Goal: Check status: Check status

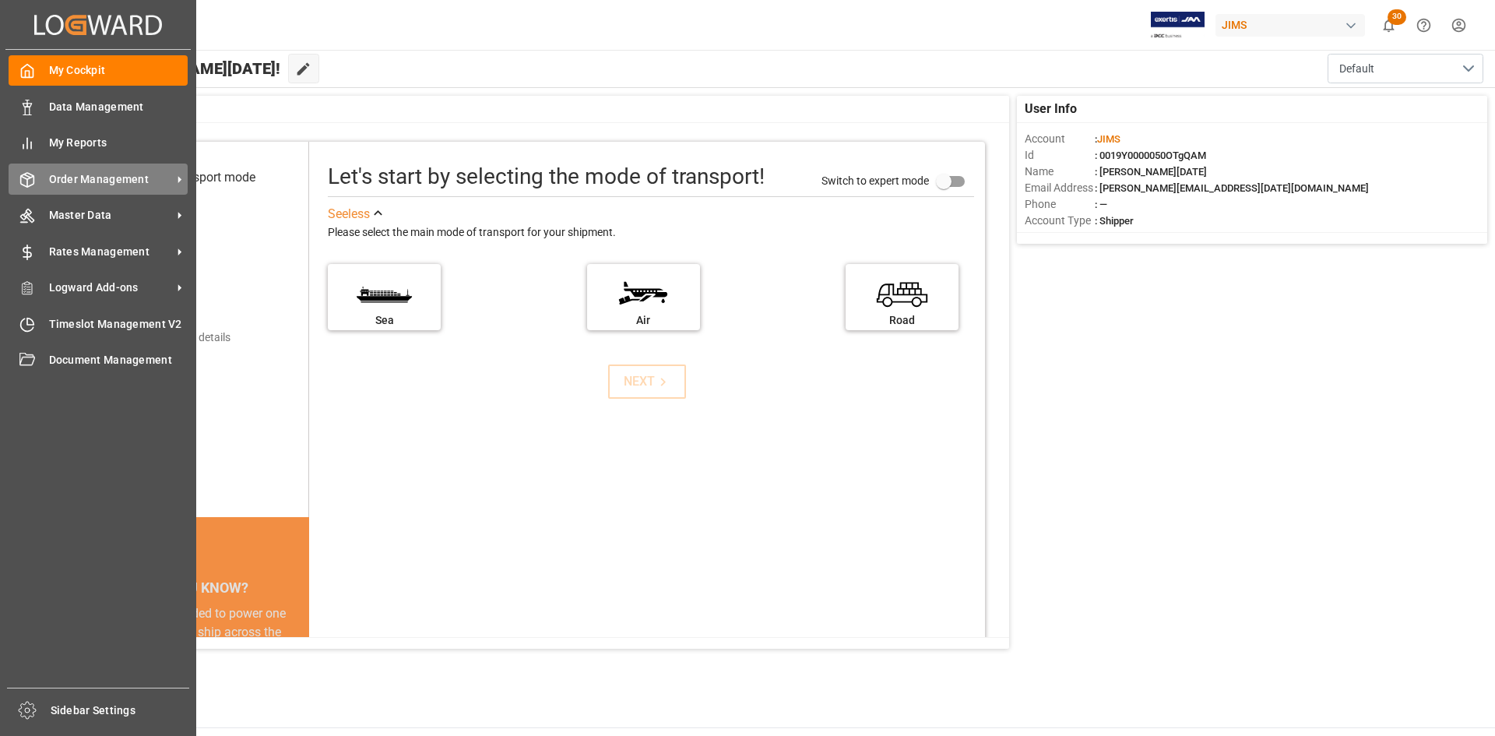
click at [89, 179] on span "Order Management" at bounding box center [110, 179] width 123 height 16
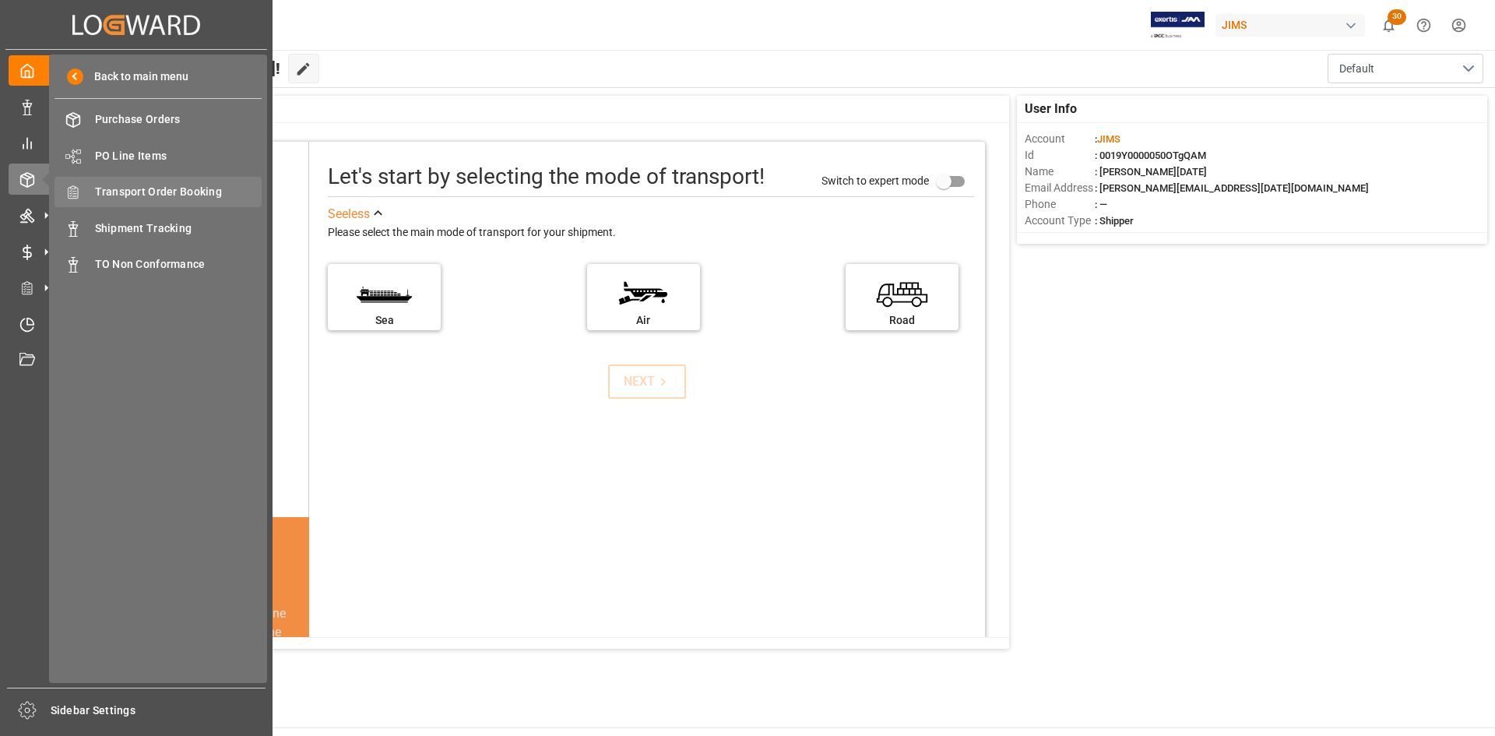
click at [144, 191] on span "Transport Order Booking" at bounding box center [178, 192] width 167 height 16
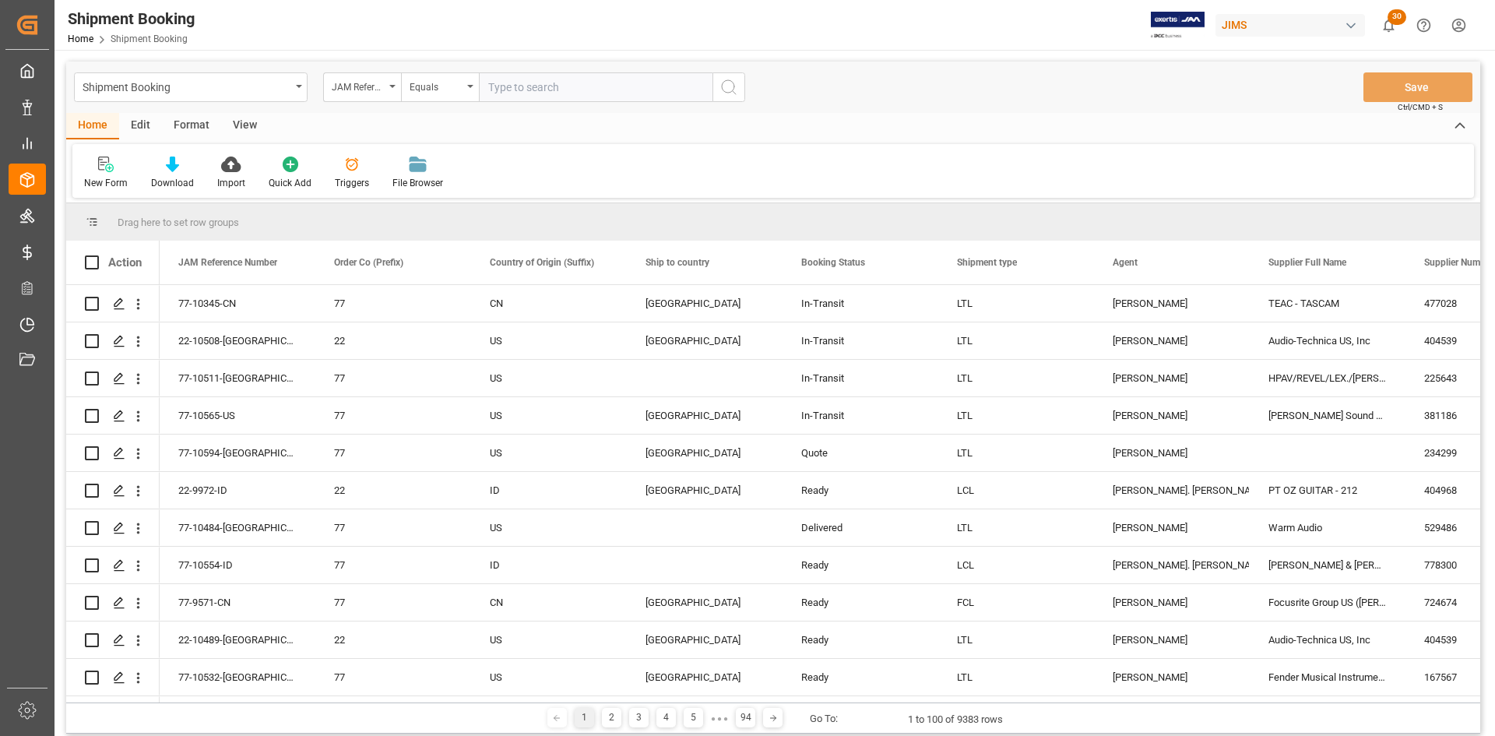
click at [501, 86] on input "text" at bounding box center [596, 87] width 234 height 30
type input "77-10490-[GEOGRAPHIC_DATA]"
click at [722, 86] on circle "search button" at bounding box center [728, 86] width 12 height 12
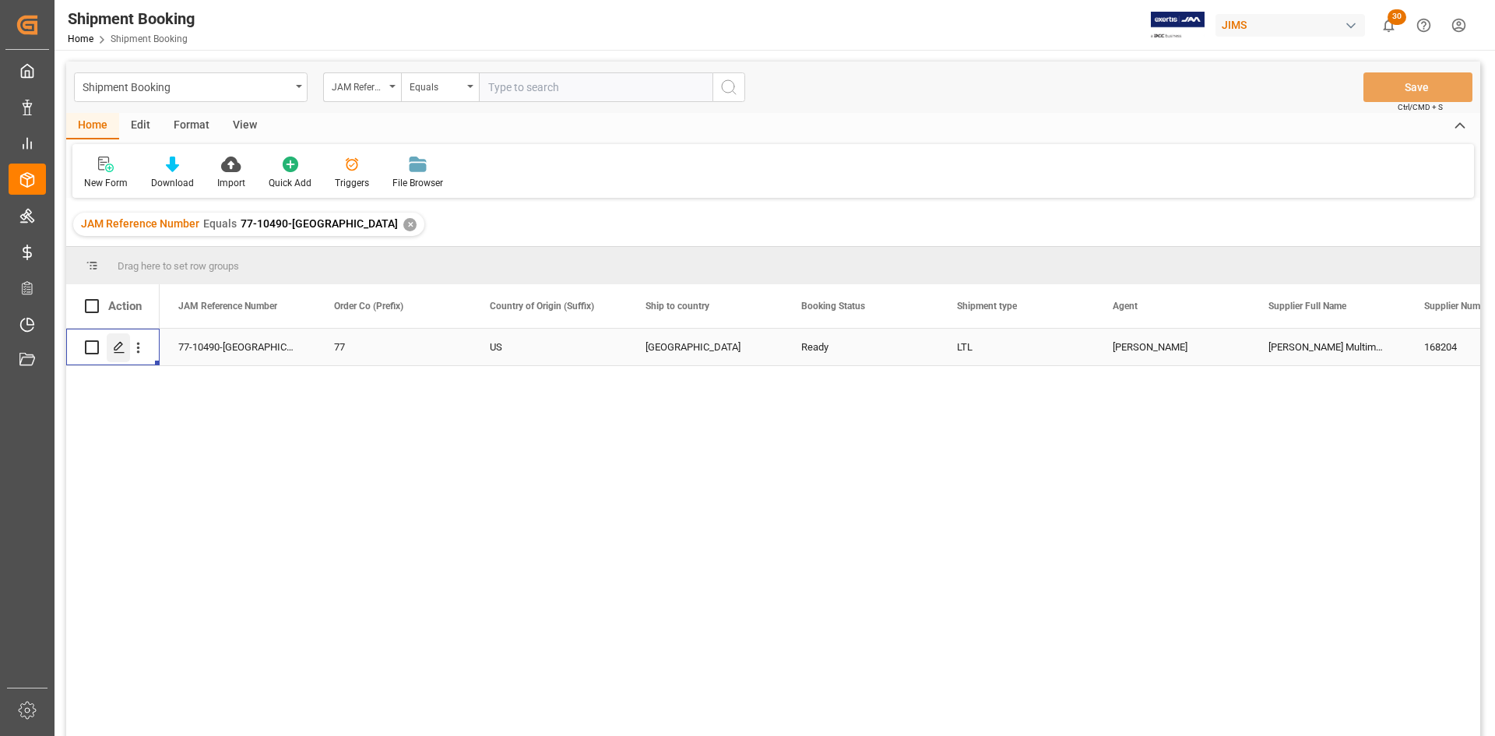
click at [118, 345] on polygon "Press SPACE to select this row." at bounding box center [118, 346] width 8 height 8
